Goal: Task Accomplishment & Management: Manage account settings

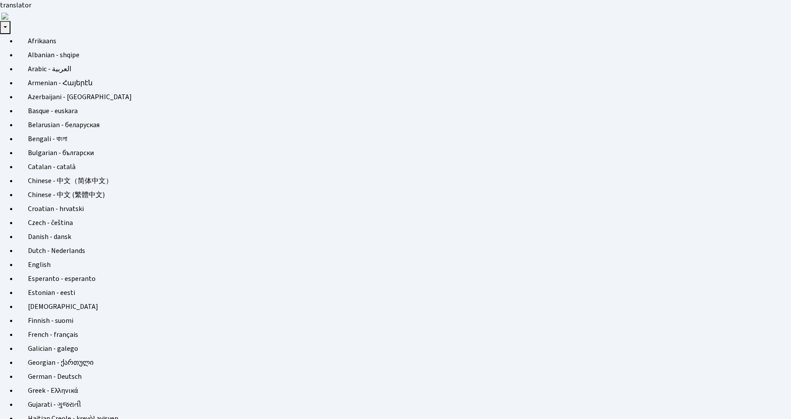
scroll to position [126, 326]
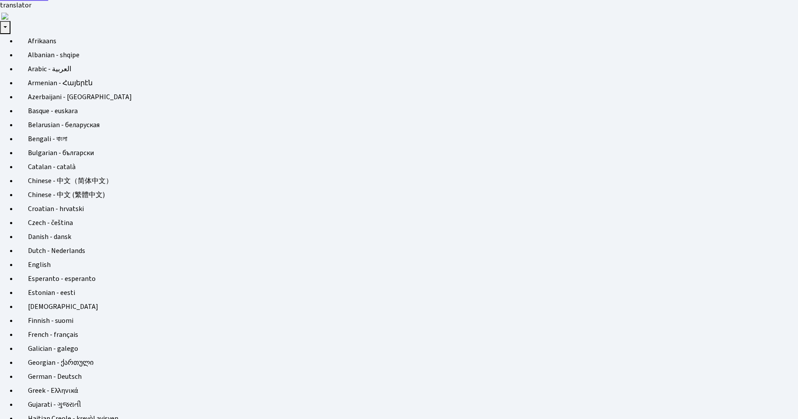
select select "25"
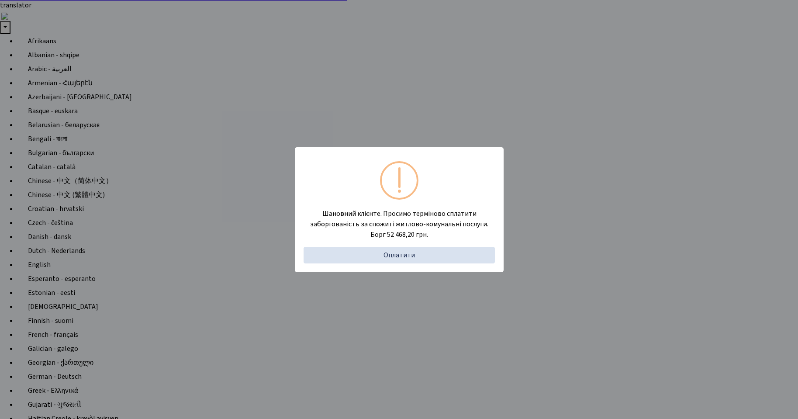
select select "25"
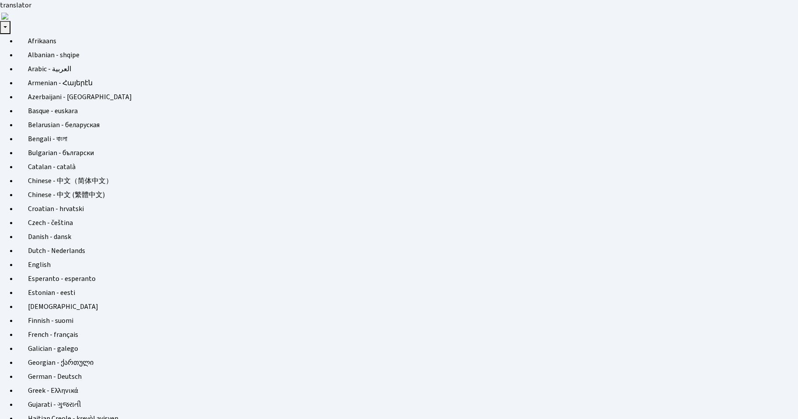
select select "25"
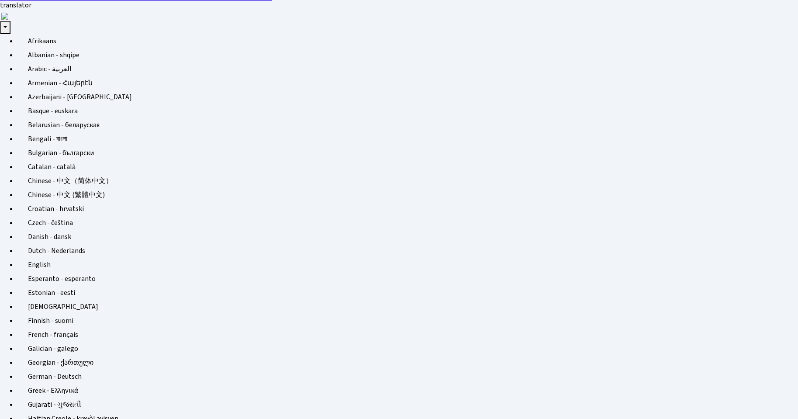
select select "25"
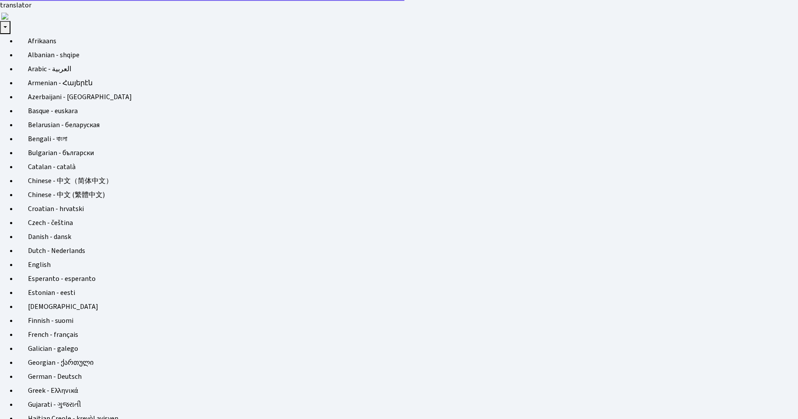
select select "25"
